Goal: Transaction & Acquisition: Download file/media

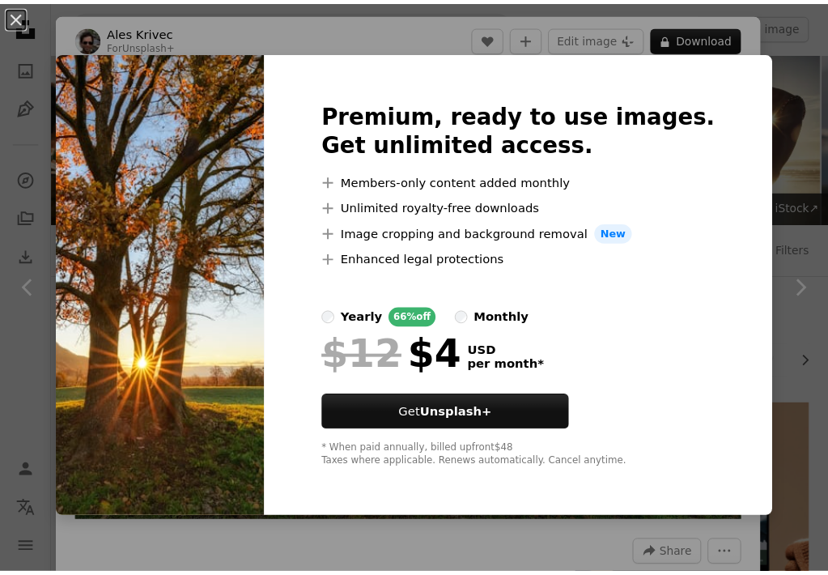
scroll to position [1457, 0]
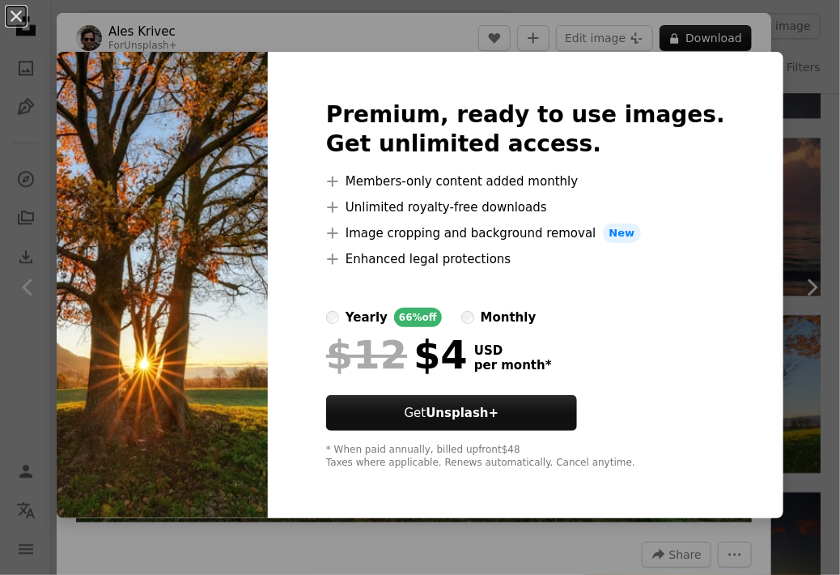
click at [769, 117] on div "Premium, ready to use images. Get unlimited access. A plus sign Members-only co…" at bounding box center [526, 285] width 516 height 466
click at [797, 117] on div "An X shape Premium, ready to use images. Get unlimited access. A plus sign Memb…" at bounding box center [420, 287] width 840 height 575
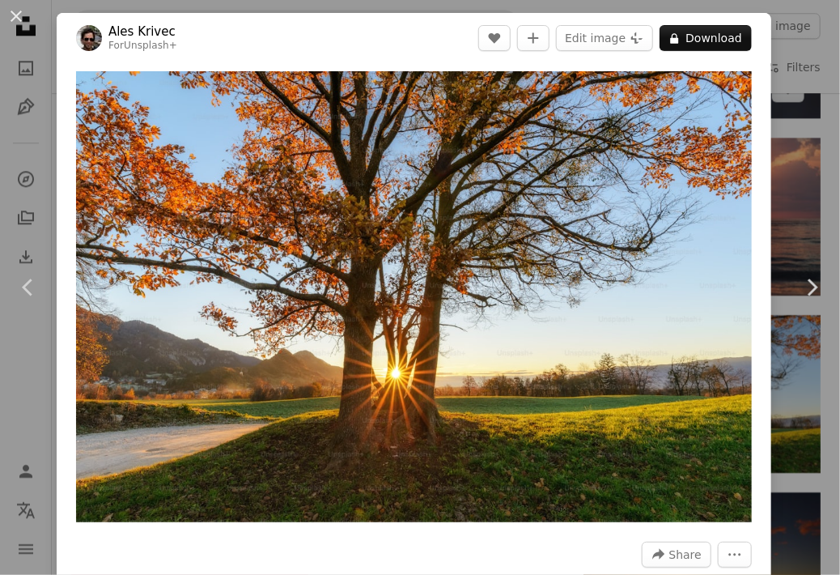
click at [801, 100] on div "An X shape Chevron left Chevron right Ales Krivec For Unsplash+ A heart A plus …" at bounding box center [420, 287] width 840 height 575
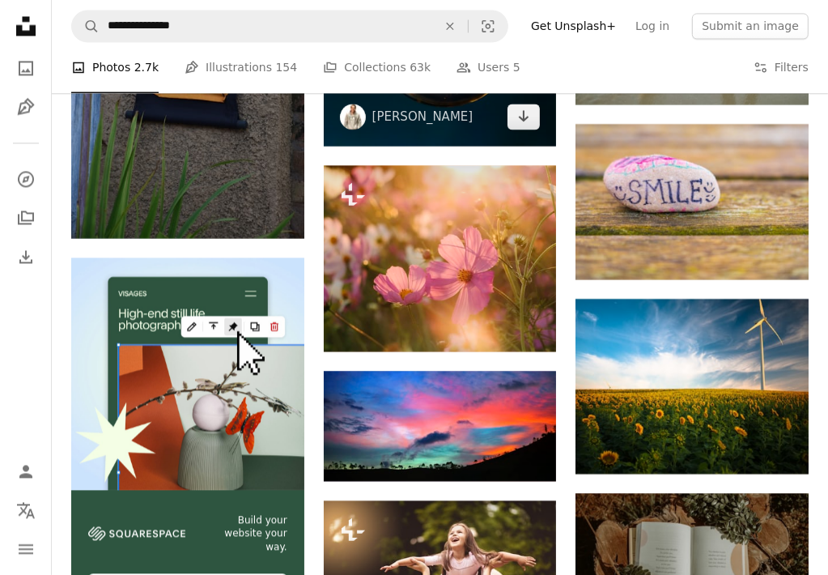
scroll to position [2428, 0]
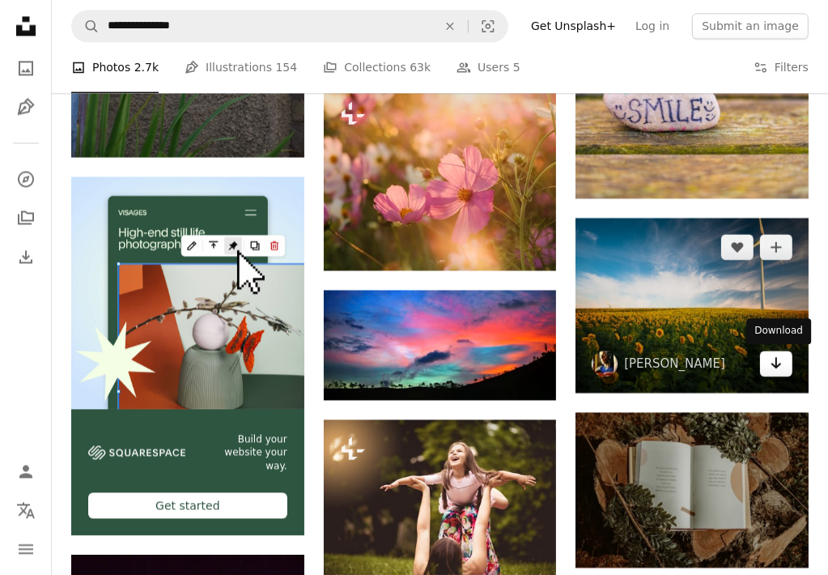
click at [768, 363] on link "Arrow pointing down" at bounding box center [776, 363] width 32 height 26
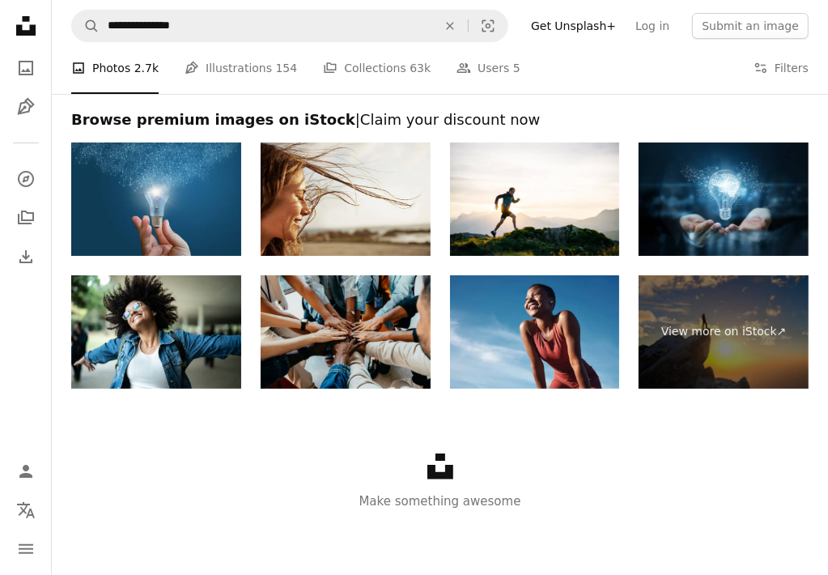
scroll to position [4186, 0]
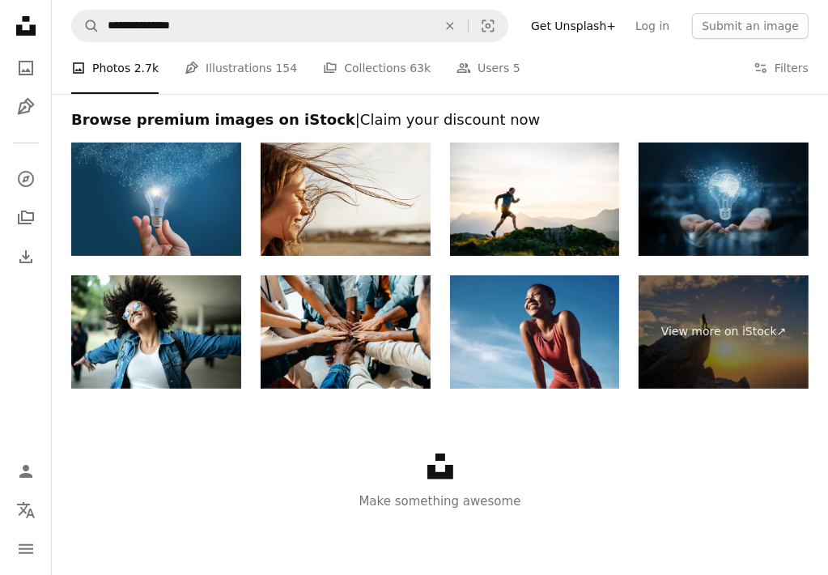
click at [718, 210] on img at bounding box center [724, 198] width 170 height 113
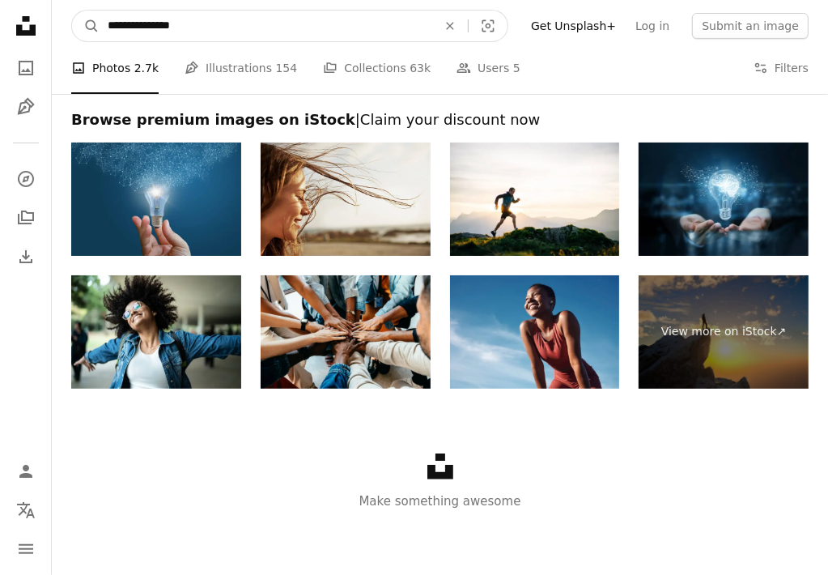
click at [287, 18] on input "**********" at bounding box center [266, 26] width 333 height 31
